Goal: Task Accomplishment & Management: Use online tool/utility

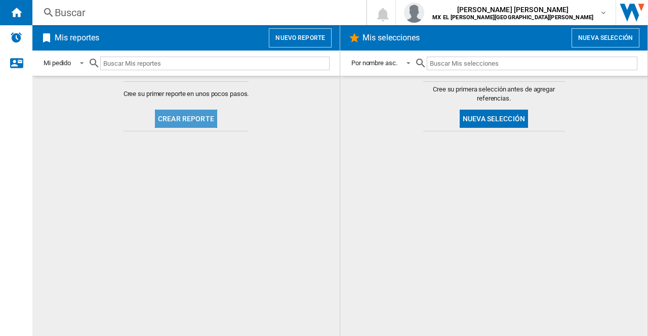
click at [192, 123] on button "Crear reporte" at bounding box center [186, 119] width 62 height 18
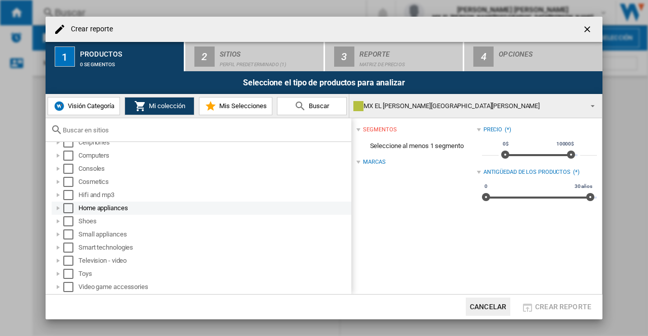
scroll to position [36, 0]
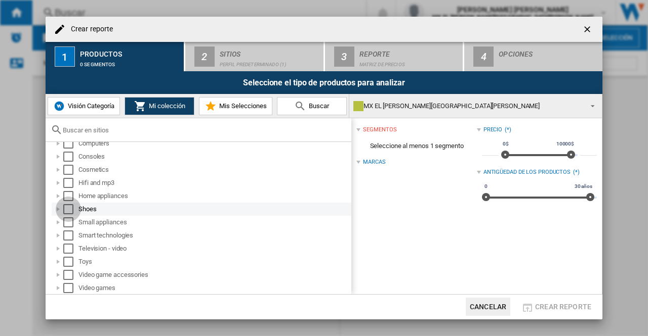
click at [67, 207] on div "Select" at bounding box center [68, 209] width 10 height 10
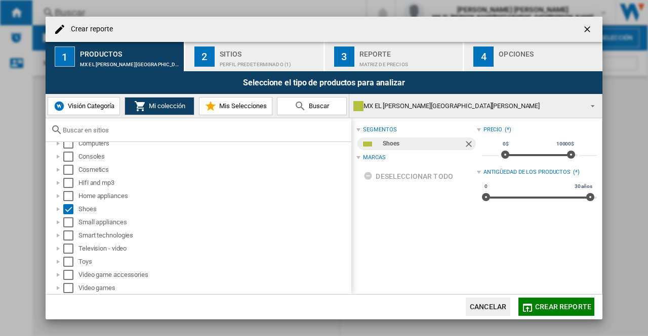
click at [159, 106] on span "Mi colección" at bounding box center [165, 106] width 39 height 8
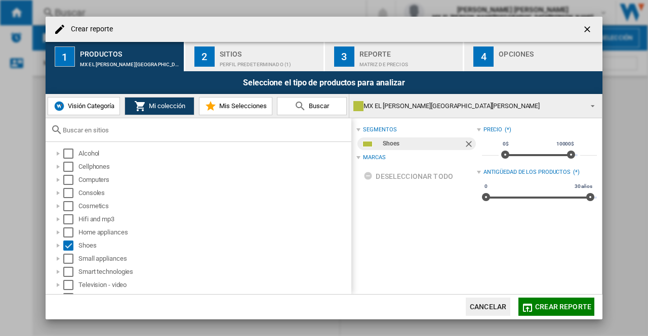
click at [107, 101] on button "Visión Categoría" at bounding box center [84, 106] width 72 height 18
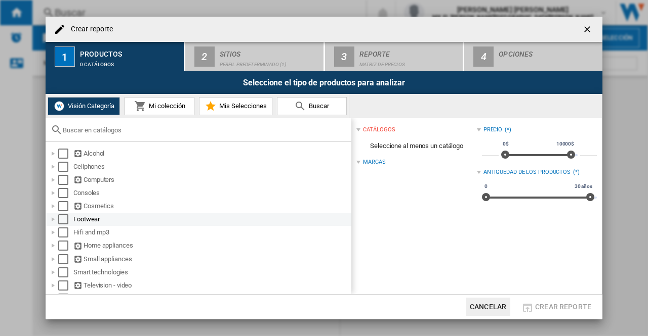
click at [62, 226] on div "Footwear" at bounding box center [199, 219] width 305 height 13
click at [61, 223] on div "Select" at bounding box center [63, 220] width 10 height 10
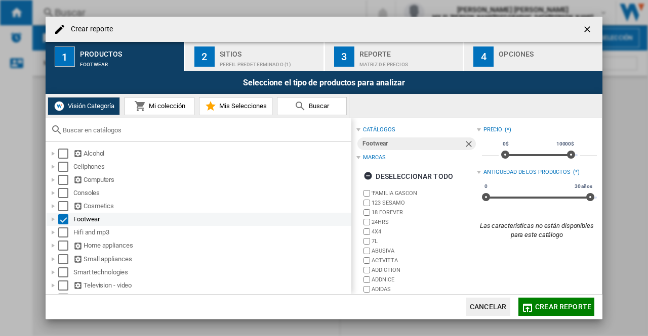
click at [61, 222] on div "Select" at bounding box center [63, 220] width 10 height 10
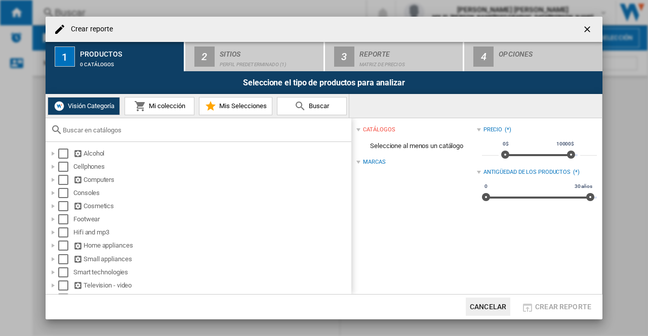
click at [125, 136] on div at bounding box center [199, 130] width 306 height 24
click at [122, 133] on input "text" at bounding box center [204, 130] width 283 height 8
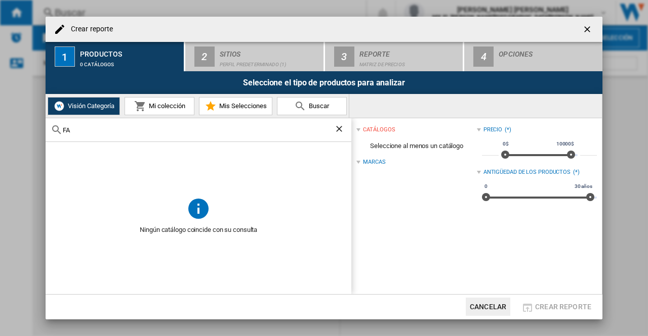
type input "F"
type input "D"
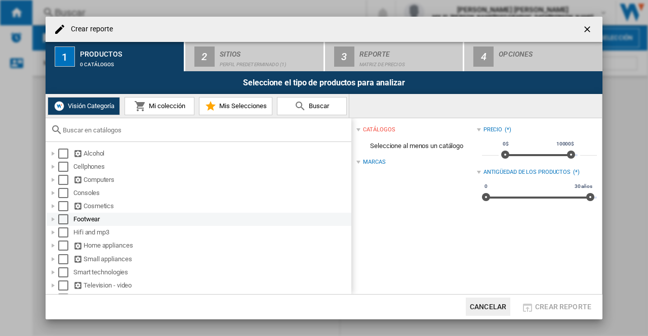
click at [54, 219] on div at bounding box center [53, 220] width 10 height 10
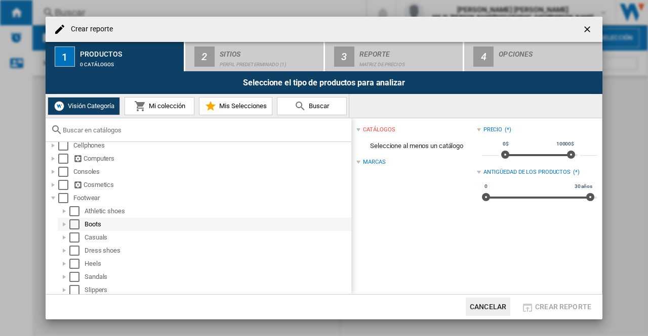
scroll to position [17, 0]
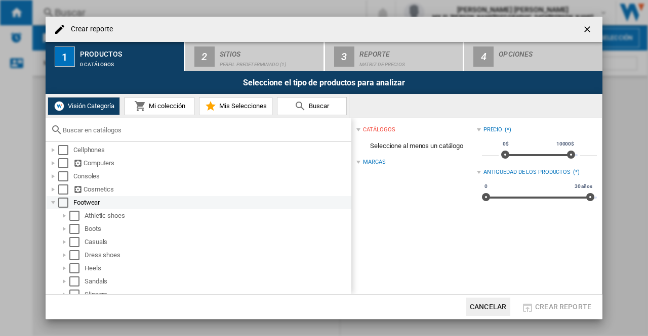
click at [60, 206] on div "Select" at bounding box center [63, 203] width 10 height 10
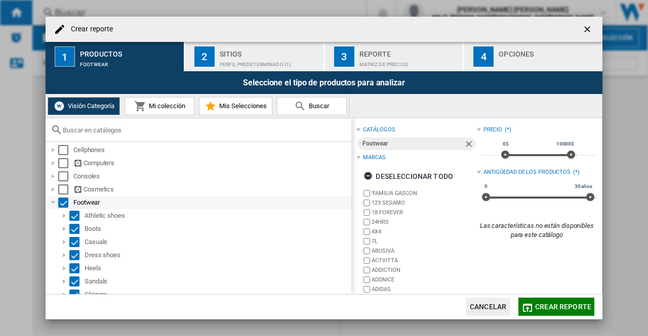
click at [60, 206] on div "Select" at bounding box center [63, 203] width 10 height 10
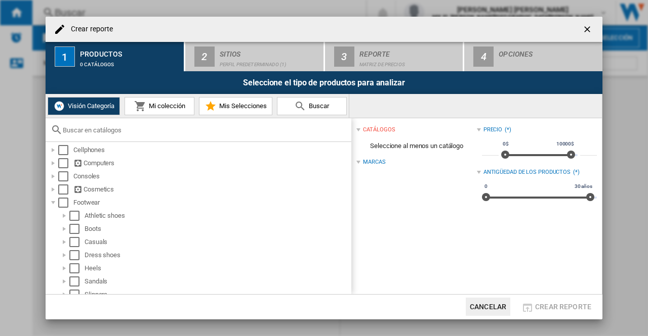
click at [312, 108] on span "Buscar" at bounding box center [317, 106] width 23 height 8
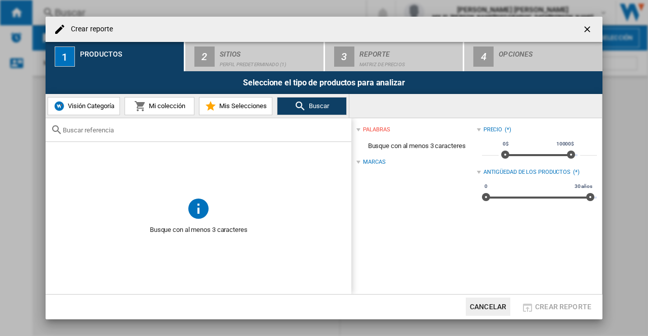
click at [180, 130] on input "text" at bounding box center [204, 130] width 283 height 8
type input "VESTIDO"
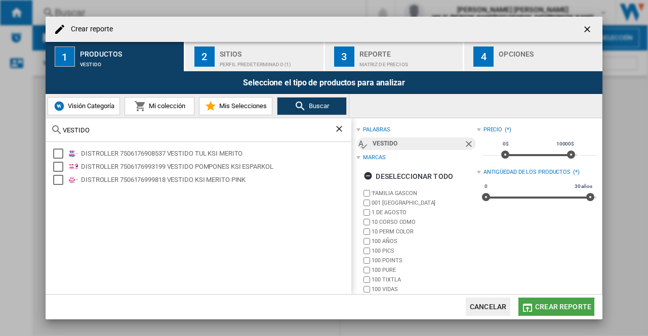
click at [540, 308] on span "Crear reporte" at bounding box center [563, 307] width 56 height 8
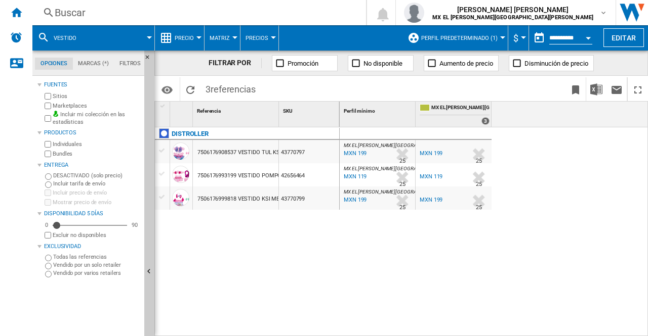
click at [291, 248] on div "DISTROLLER 7506176908537 VESTIDO TUL KSI MERITO 43770797 7506176993199 VESTIDO …" at bounding box center [247, 229] width 185 height 204
click at [15, 12] on ng-md-icon "Inicio" at bounding box center [16, 12] width 12 height 12
